Goal: Find specific page/section: Find specific page/section

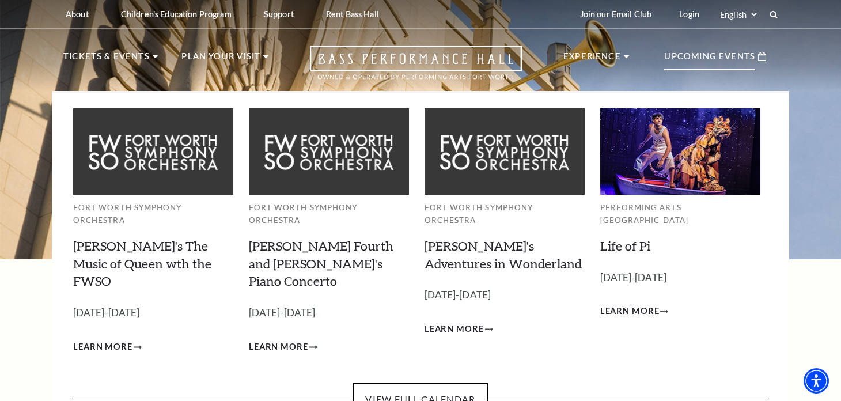
click at [729, 52] on p "Upcoming Events" at bounding box center [709, 60] width 91 height 21
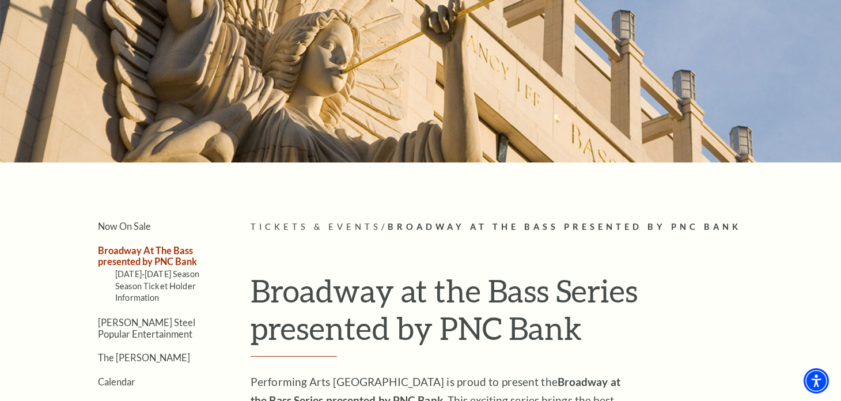
scroll to position [115, 0]
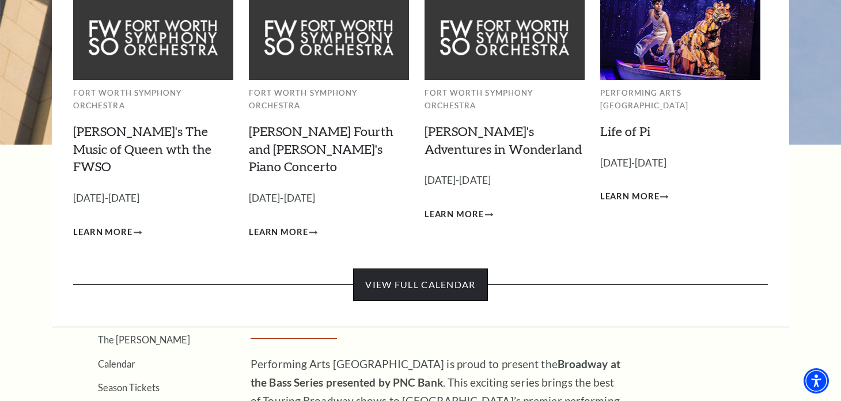
click at [412, 268] on link "View Full Calendar" at bounding box center [420, 284] width 134 height 32
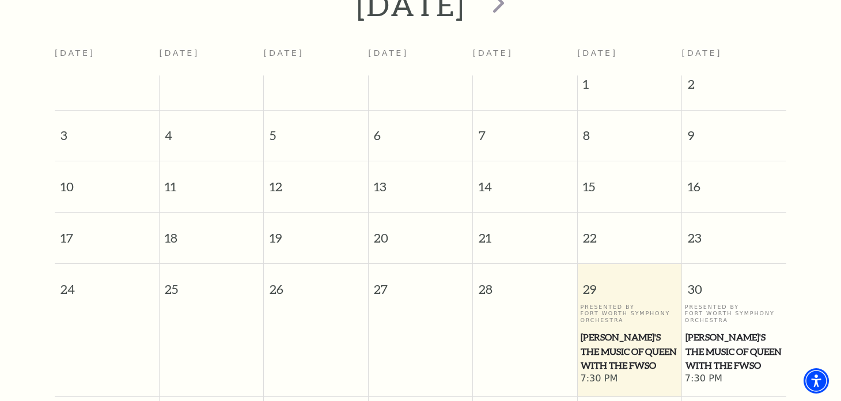
scroll to position [101, 0]
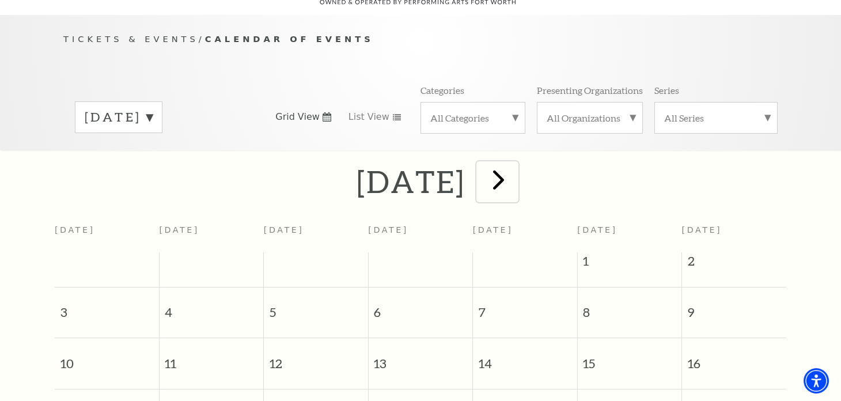
click at [515, 165] on span "next" at bounding box center [498, 179] width 33 height 33
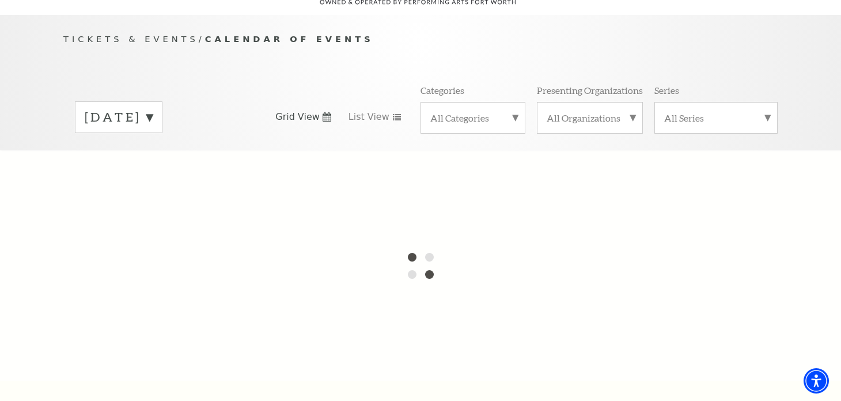
click at [511, 112] on label "All Categories" at bounding box center [472, 118] width 85 height 12
click at [453, 127] on label "Broadway" at bounding box center [472, 136] width 85 height 19
click at [607, 102] on div "All Organizations" at bounding box center [590, 118] width 106 height 32
click at [607, 102] on div "All Organizations Performing Arts [GEOGRAPHIC_DATA] Fort Worth Symphony Orchest…" at bounding box center [590, 117] width 106 height 31
click at [703, 109] on div "All Series" at bounding box center [715, 118] width 123 height 32
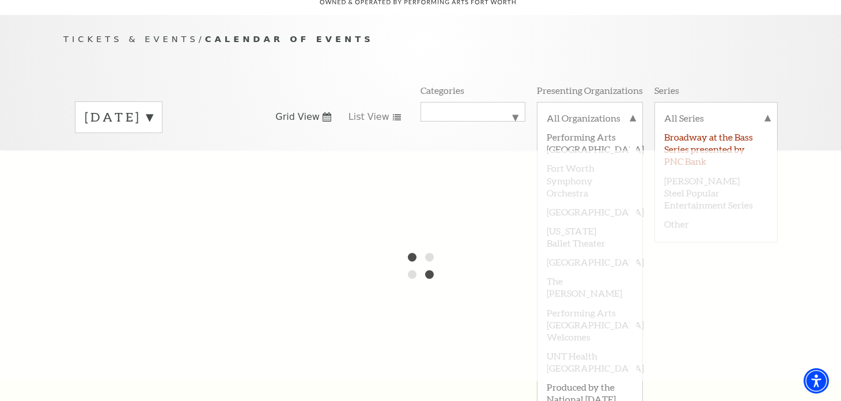
click at [701, 129] on label "Broadway at the Bass Series presented by PNC Bank" at bounding box center [716, 148] width 104 height 43
click at [297, 111] on span "Grid View" at bounding box center [297, 117] width 44 height 13
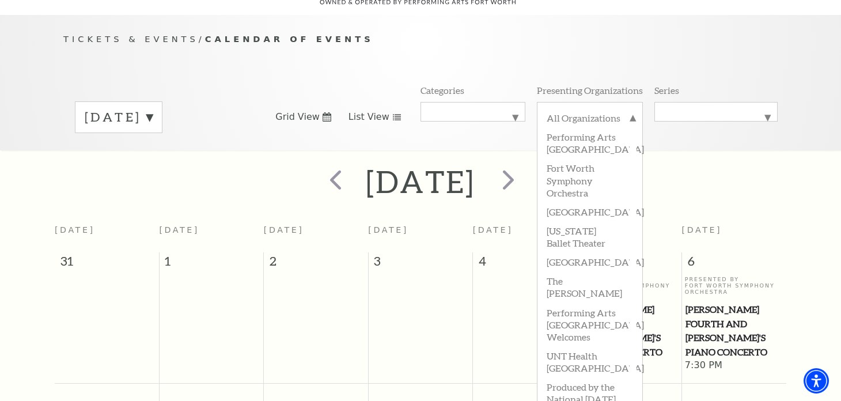
click at [385, 111] on link "List View" at bounding box center [374, 117] width 53 height 13
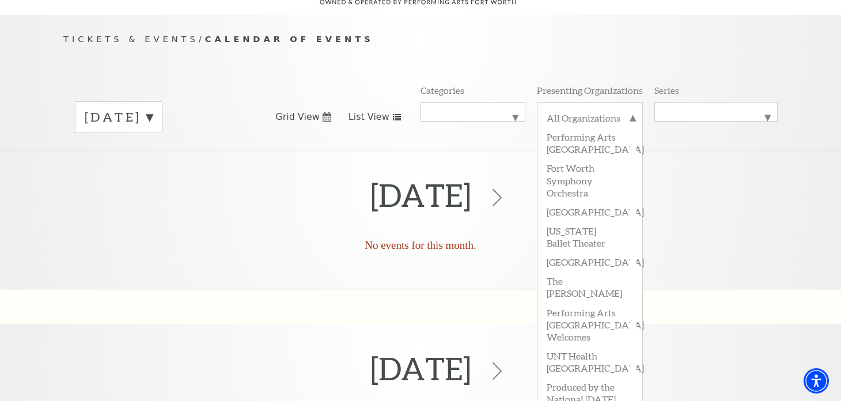
click at [541, 38] on div "Tickets & Events / Calendar of Events [DATE] Grid View List View Categories All…" at bounding box center [420, 90] width 737 height 117
click at [592, 112] on label "All Organizations" at bounding box center [589, 119] width 86 height 15
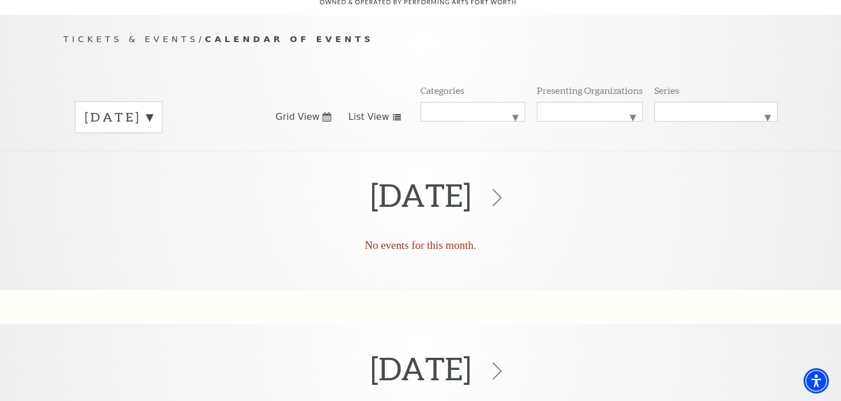
click at [153, 108] on label "[DATE]" at bounding box center [119, 117] width 68 height 18
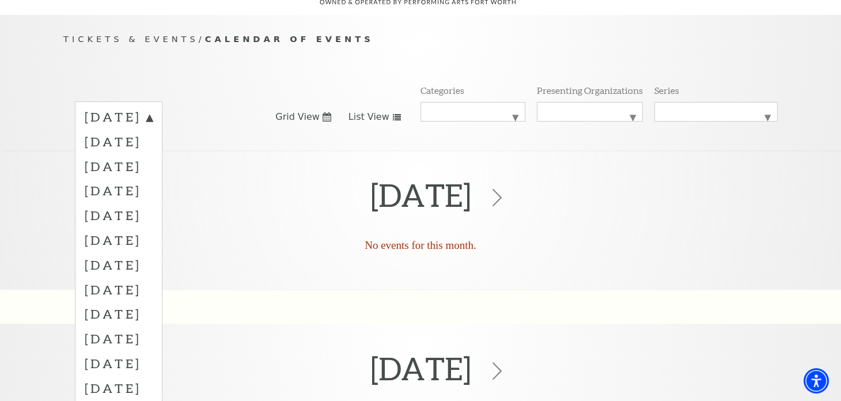
click at [153, 129] on label "[DATE]" at bounding box center [119, 141] width 68 height 25
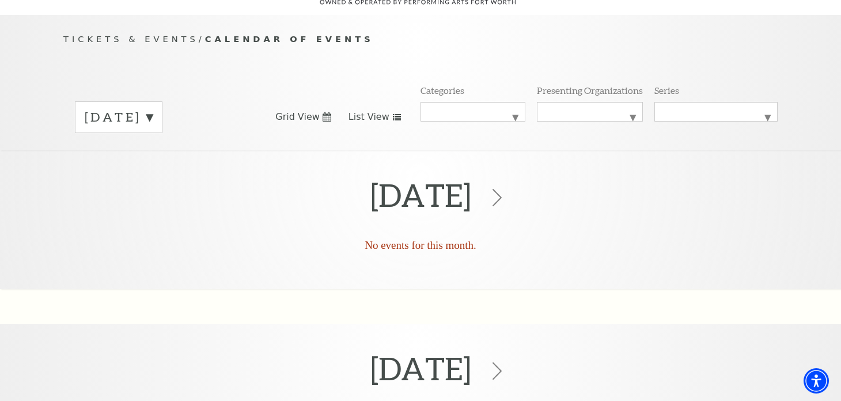
click at [366, 111] on span "List View" at bounding box center [368, 117] width 41 height 13
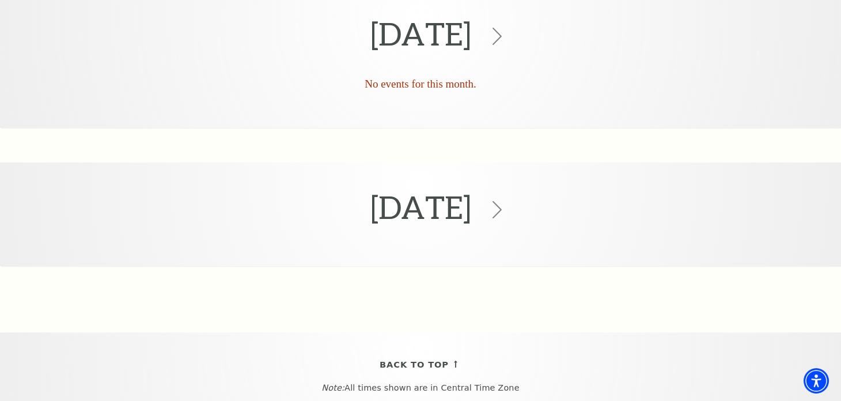
scroll to position [159, 0]
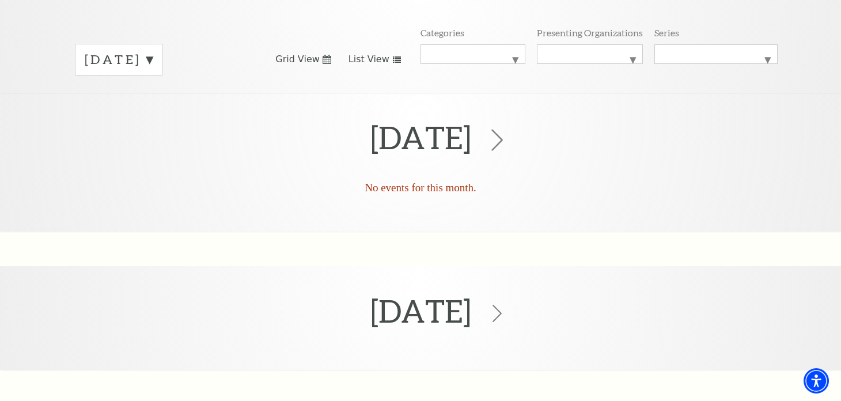
click at [508, 129] on icon at bounding box center [497, 140] width 22 height 22
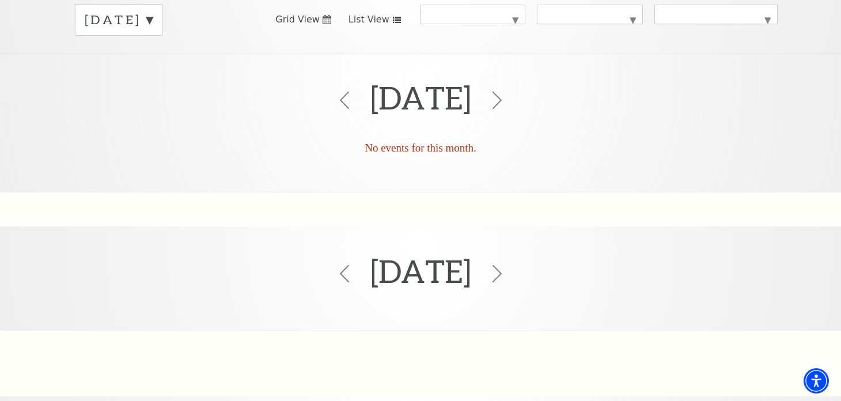
scroll to position [216, 0]
